Goal: Check status: Check status

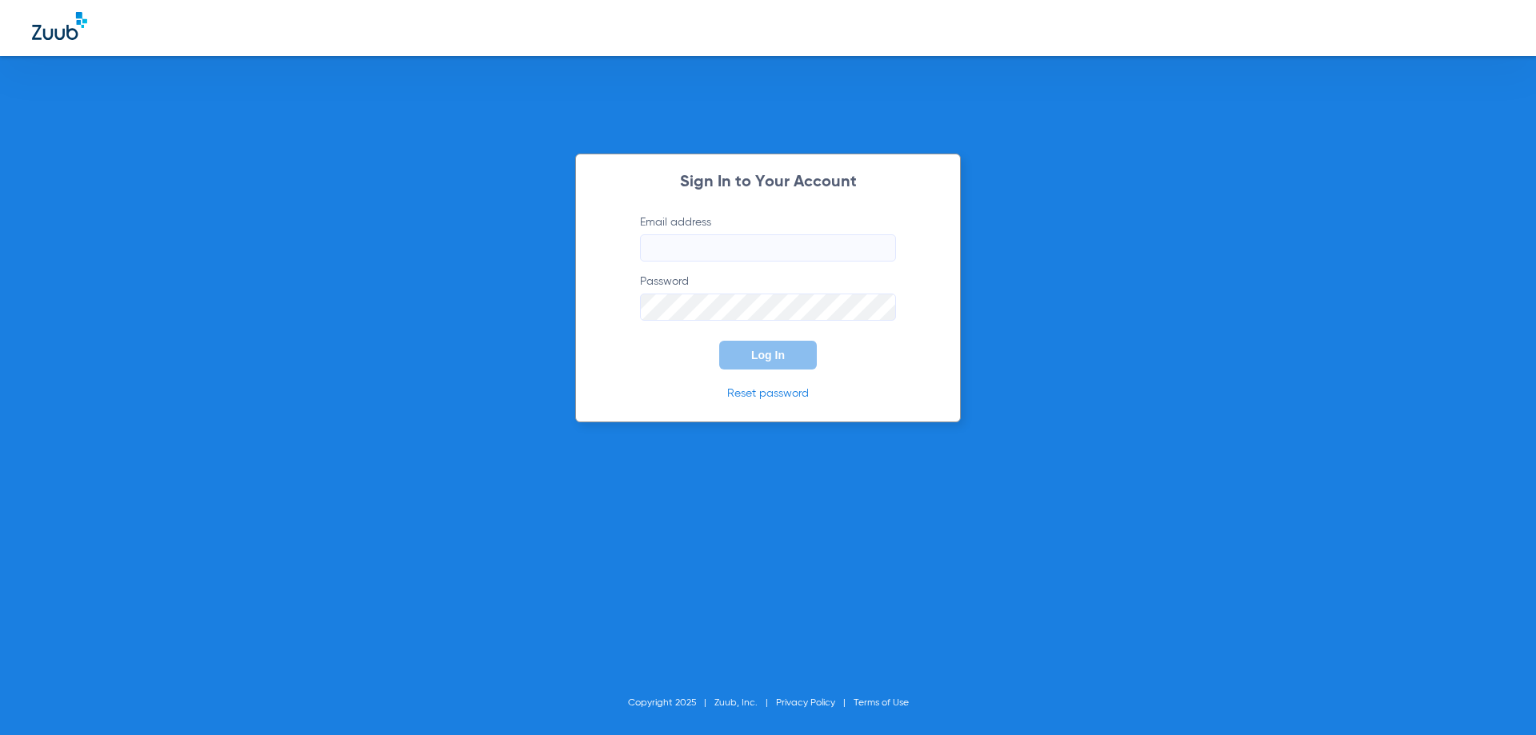
type input "[EMAIL_ADDRESS][DOMAIN_NAME]"
click at [782, 358] on span "Log In" at bounding box center [768, 355] width 34 height 13
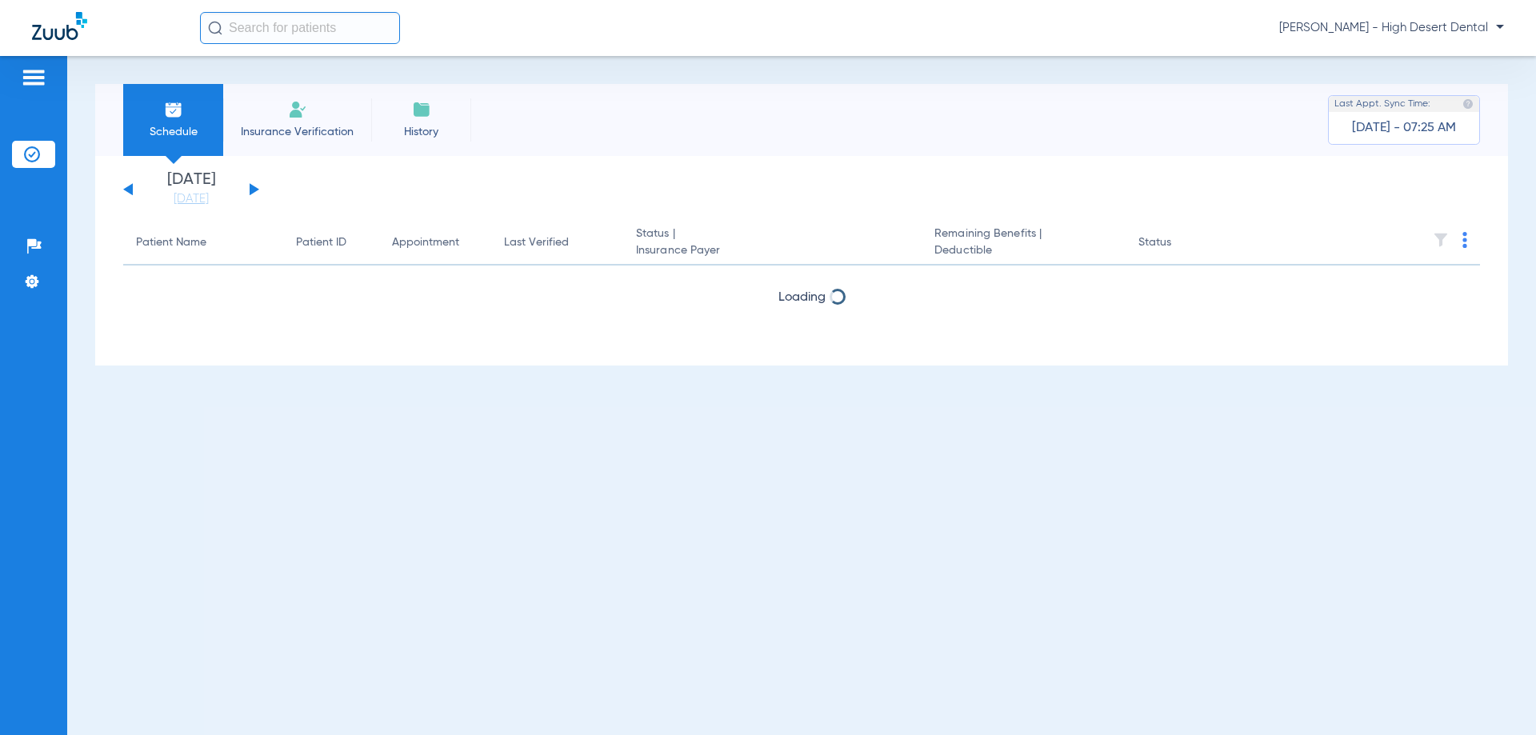
click at [250, 187] on button at bounding box center [255, 189] width 10 height 12
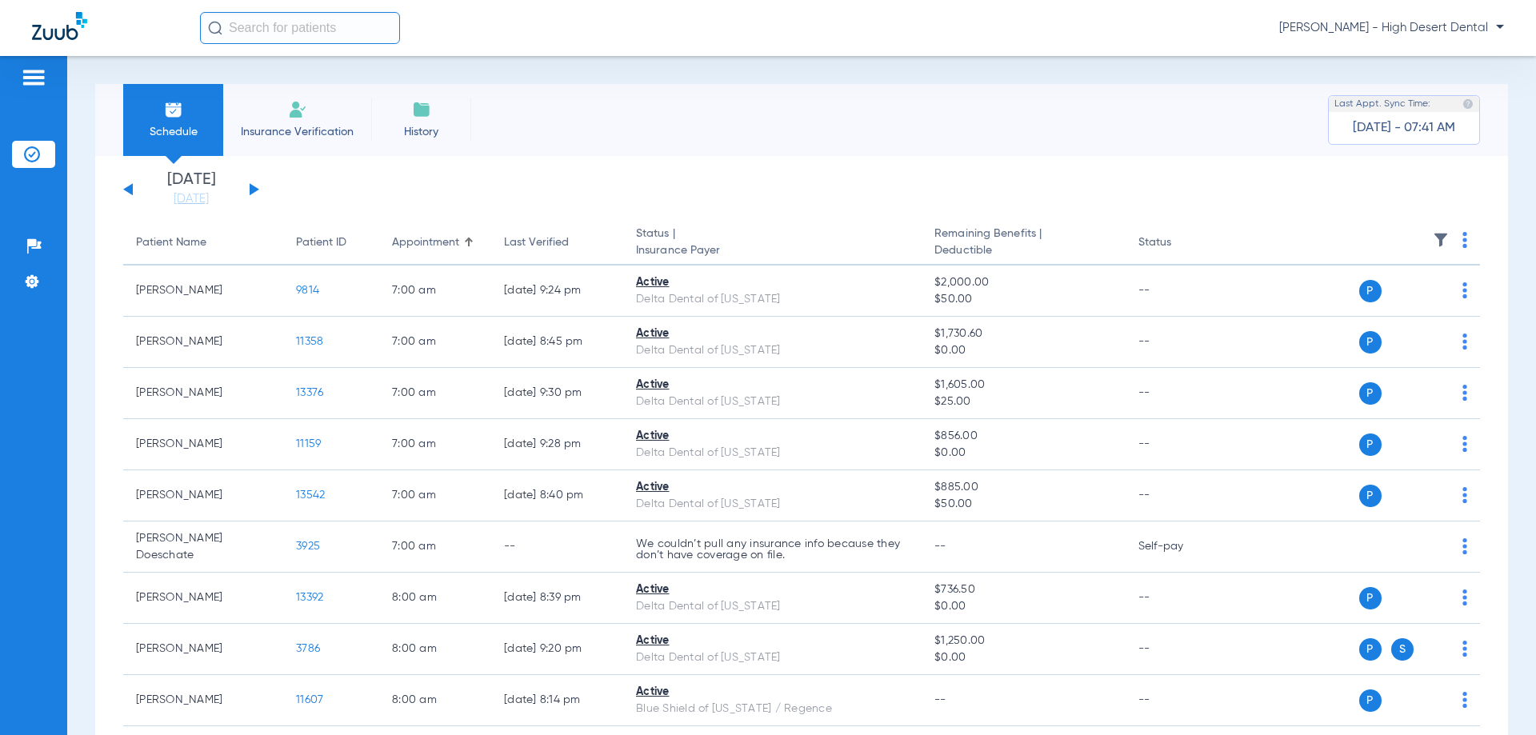
click at [253, 187] on button at bounding box center [255, 189] width 10 height 12
